Goal: Transaction & Acquisition: Obtain resource

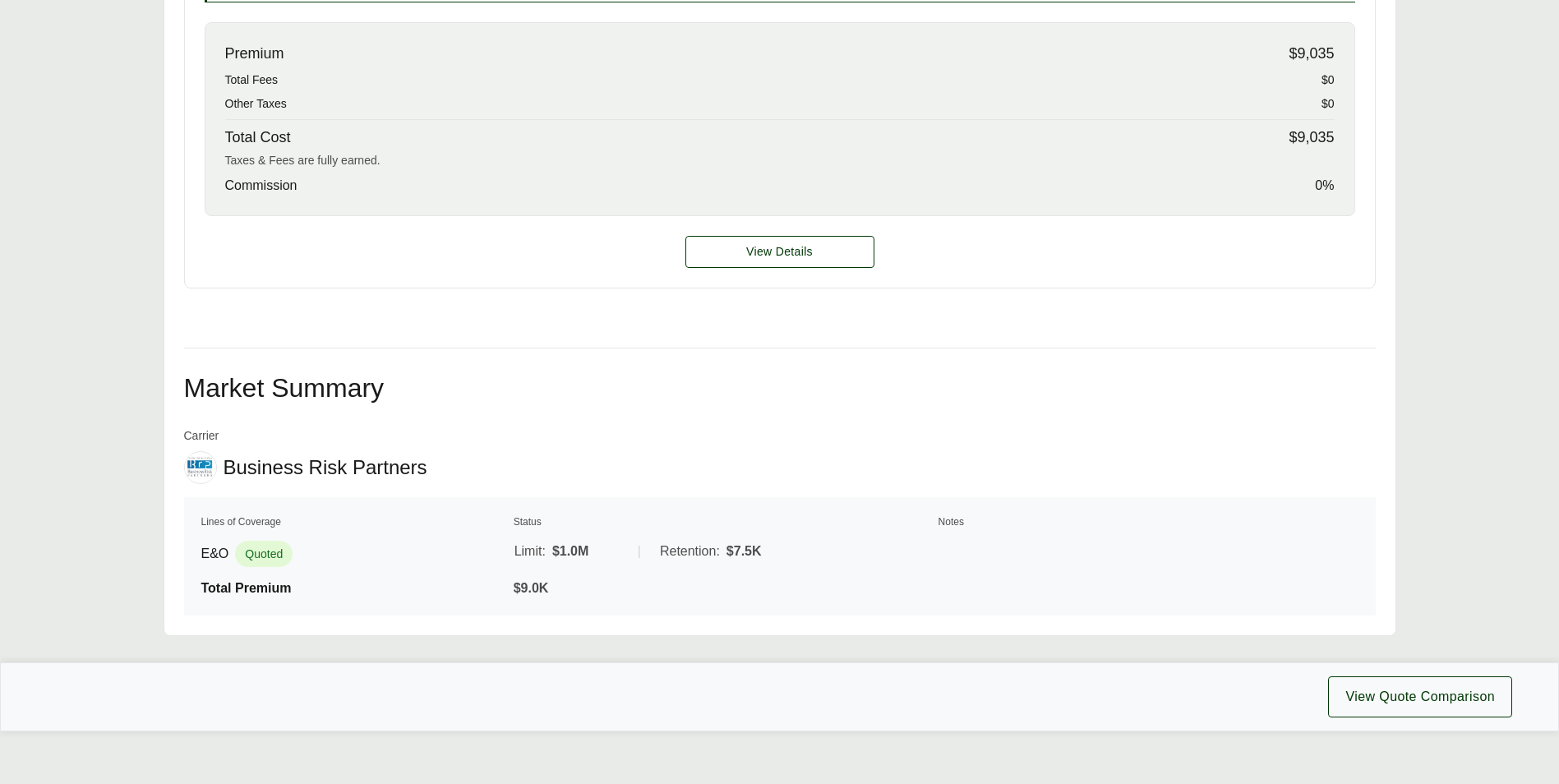
scroll to position [783, 0]
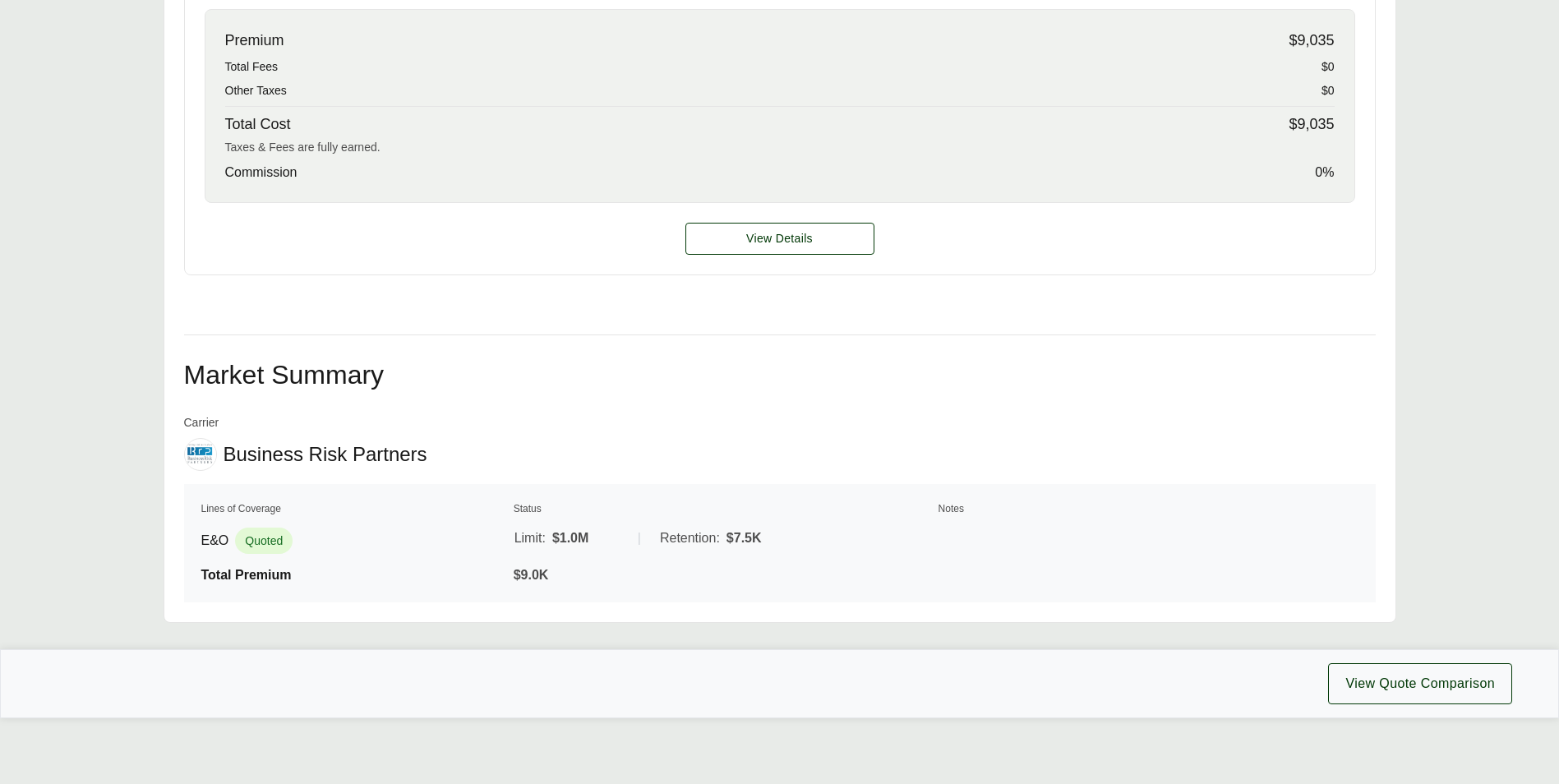
click at [223, 20] on div "Premium $9,035 Total Fees $0 Other Taxes $0 Total Cost $9,035 Taxes & Fees are …" at bounding box center [780, 106] width 1150 height 194
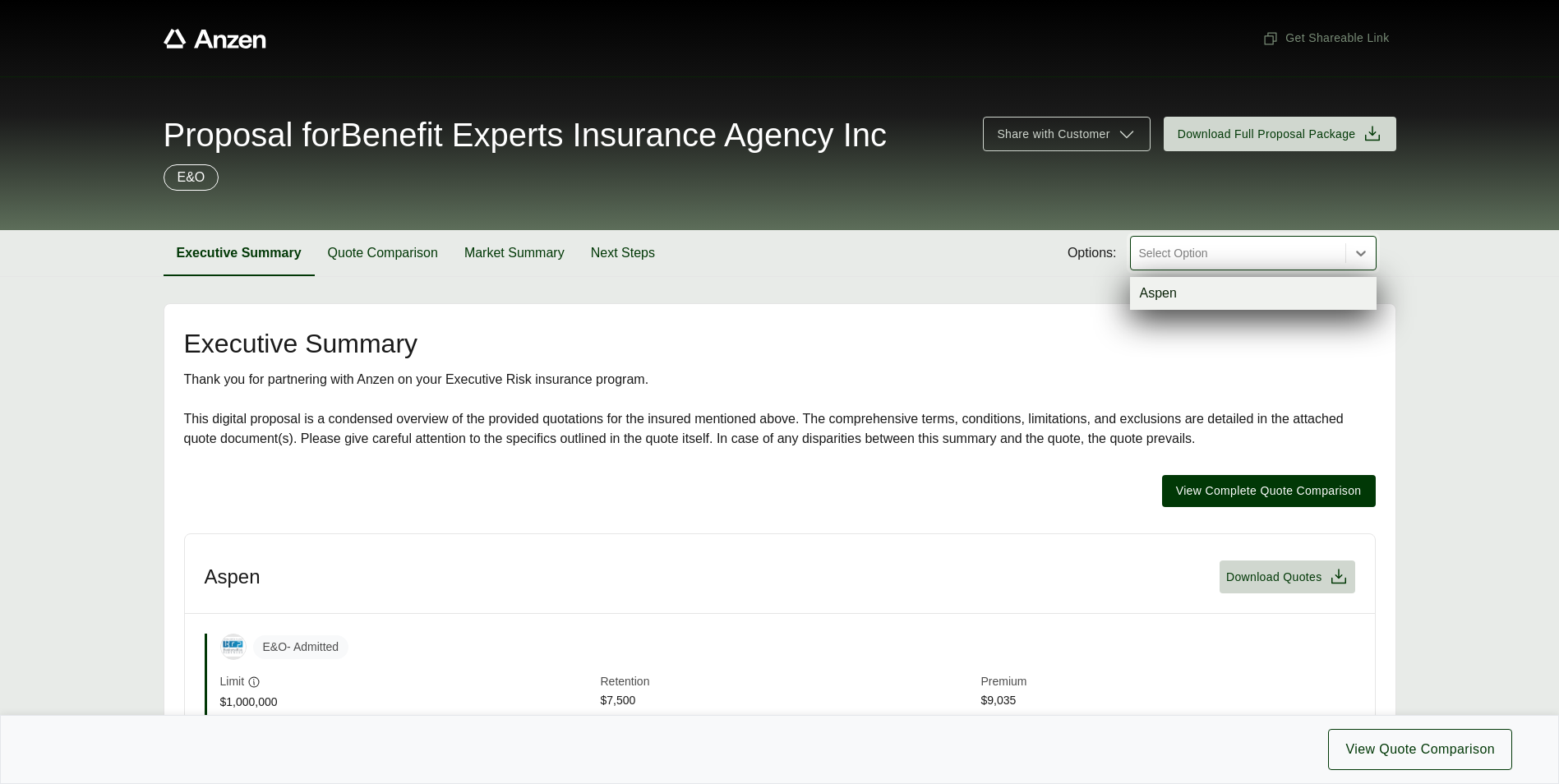
click at [1189, 254] on div at bounding box center [1238, 253] width 201 height 20
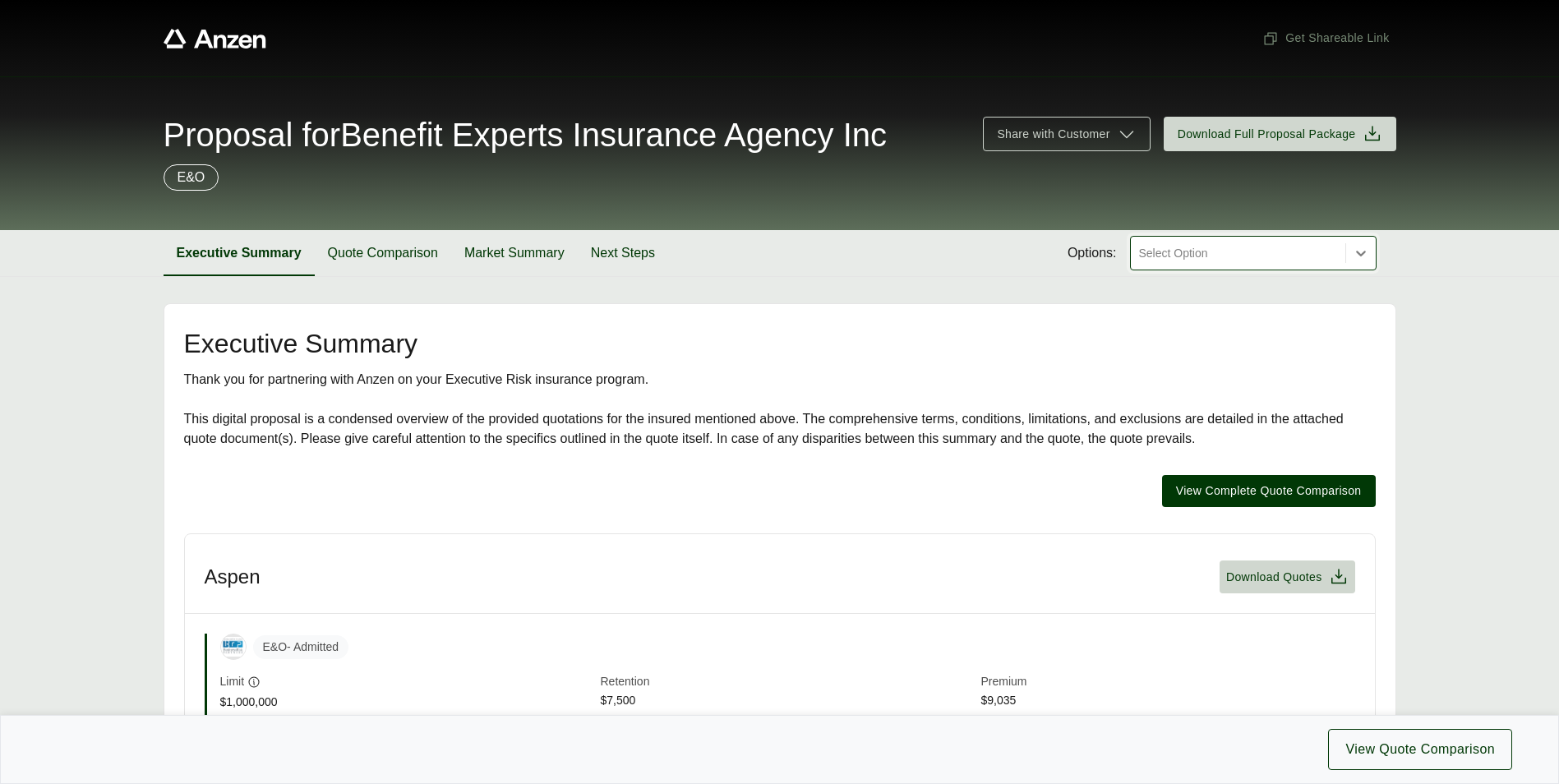
click at [1189, 254] on div at bounding box center [1238, 253] width 201 height 20
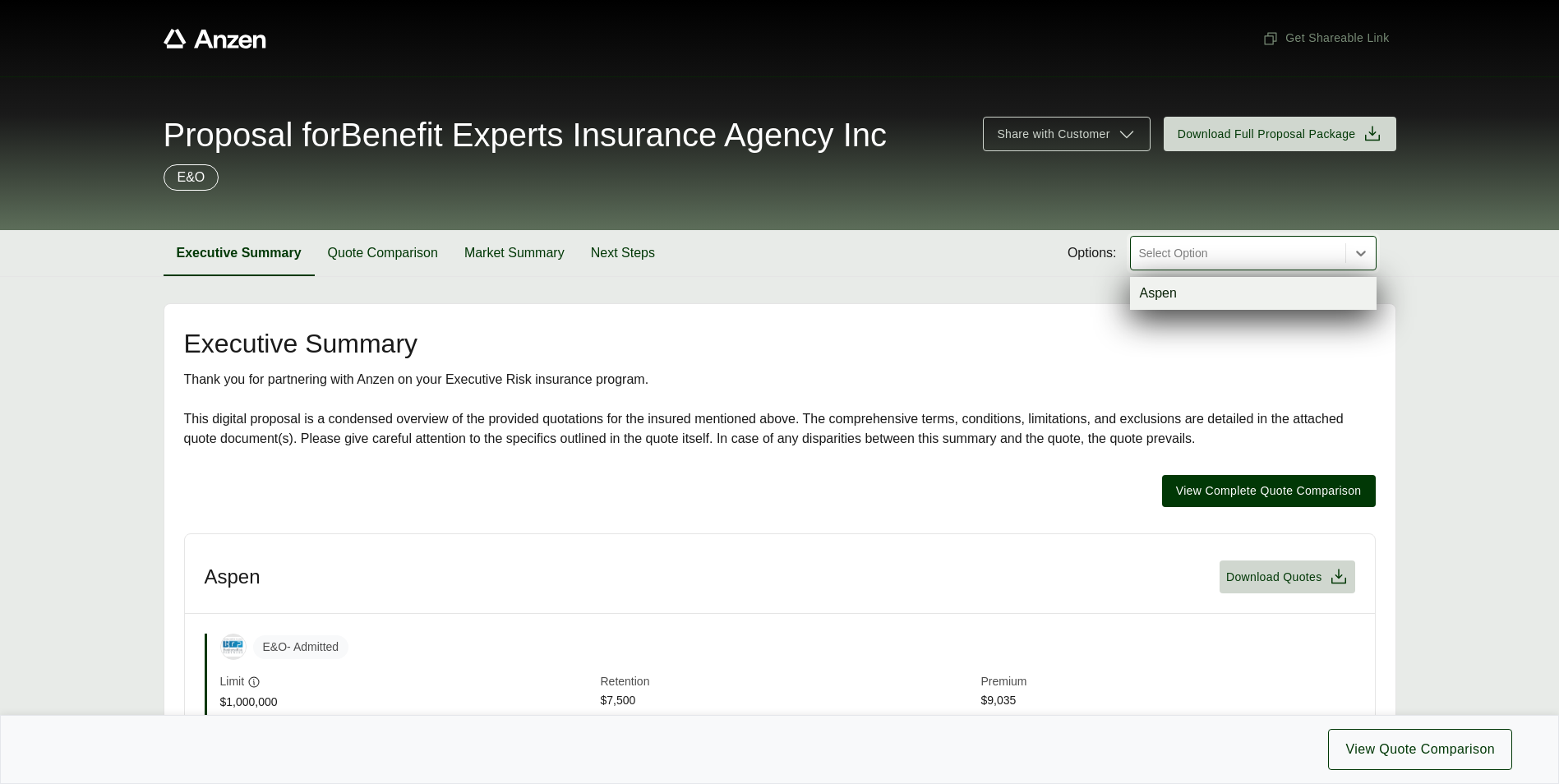
click at [1192, 287] on div "Aspen" at bounding box center [1253, 293] width 247 height 33
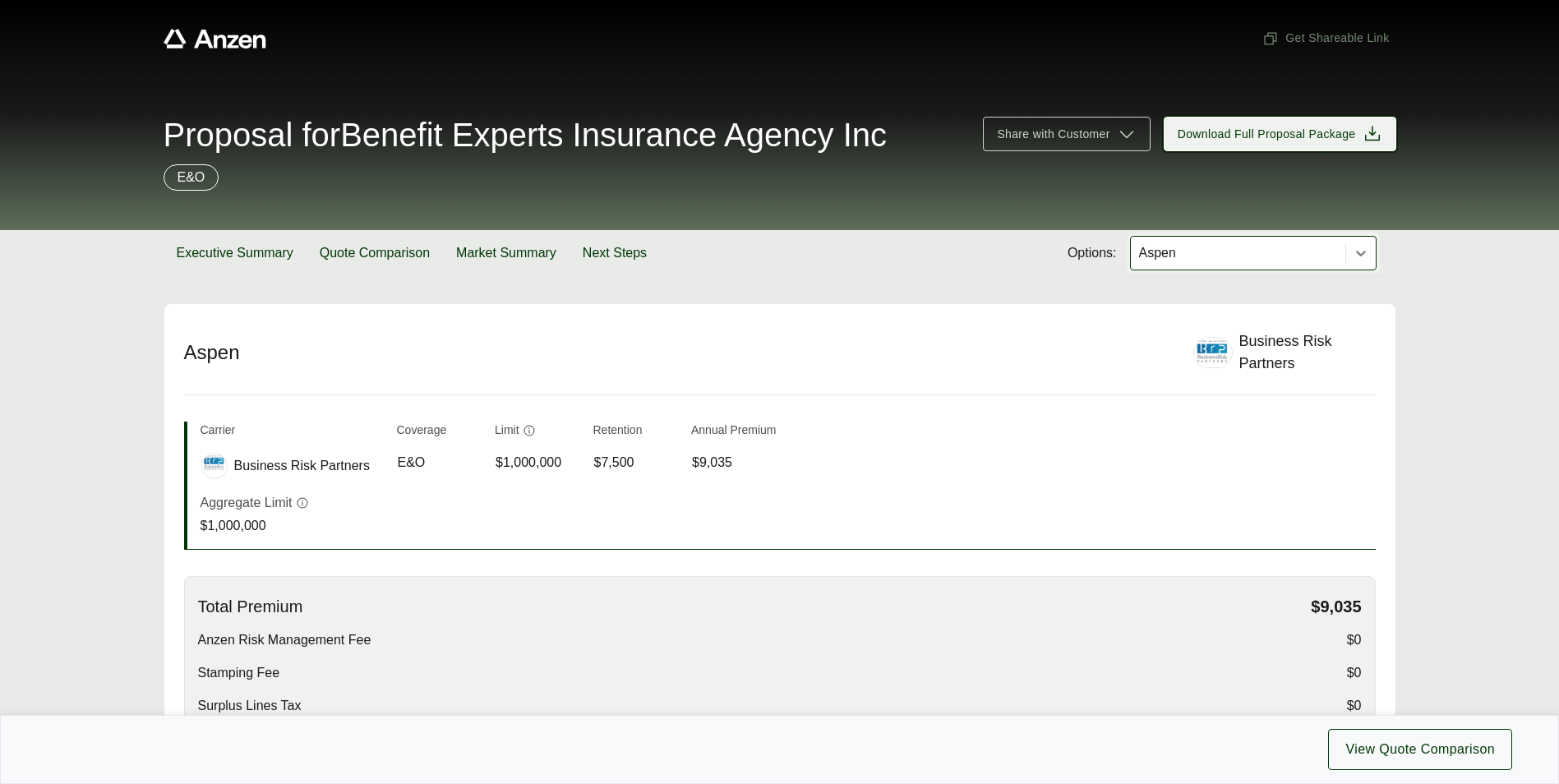
click at [1208, 133] on span "Download Full Proposal Package" at bounding box center [1267, 133] width 178 height 17
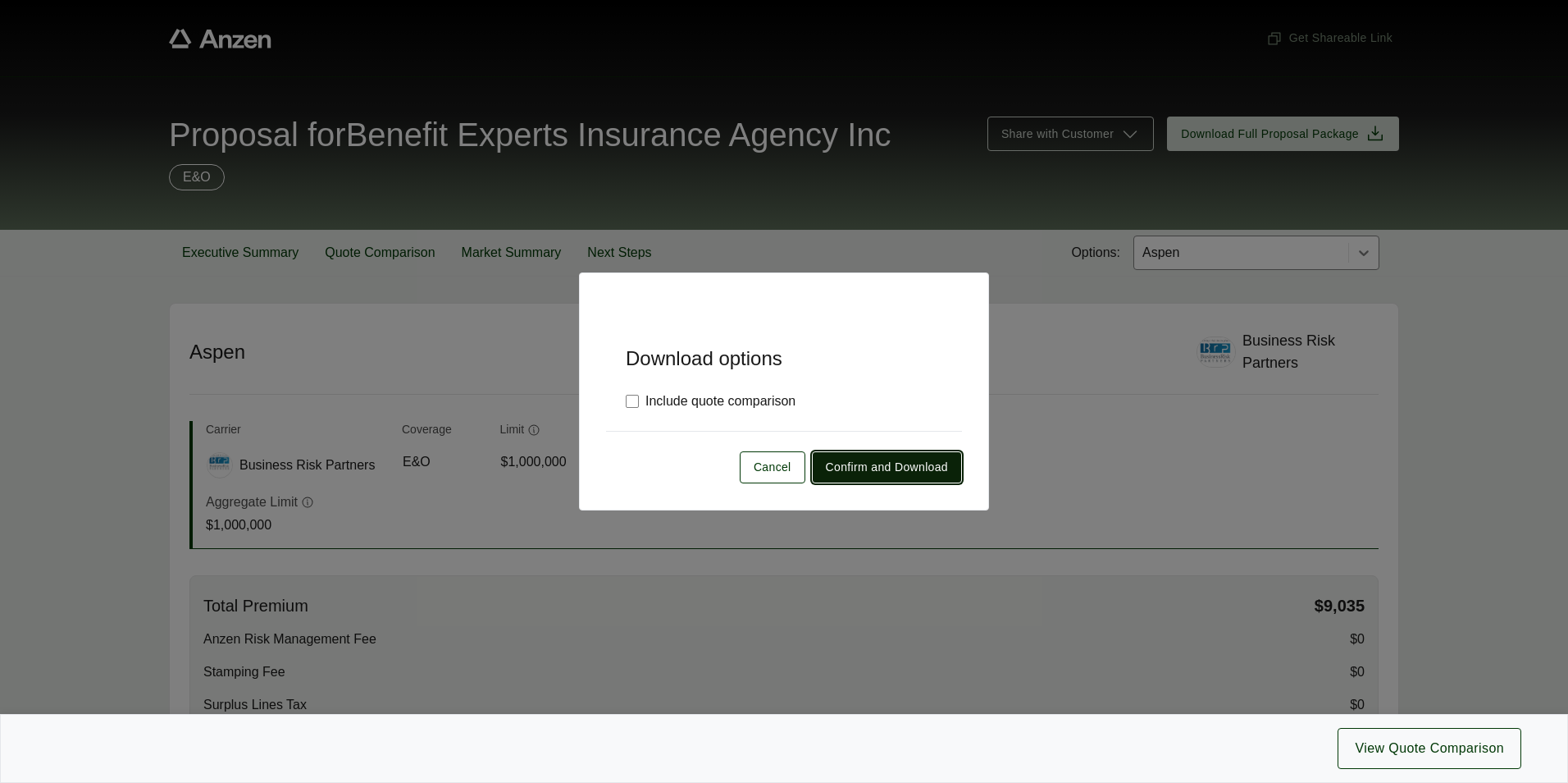
click at [903, 461] on span "Confirm and Download" at bounding box center [887, 467] width 123 height 17
